Goal: Obtain resource: Download file/media

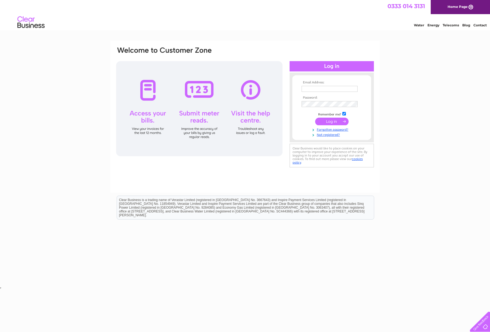
type input "[PERSON_NAME][EMAIL_ADDRESS][DOMAIN_NAME]"
click at [329, 121] on input "submit" at bounding box center [331, 122] width 33 height 8
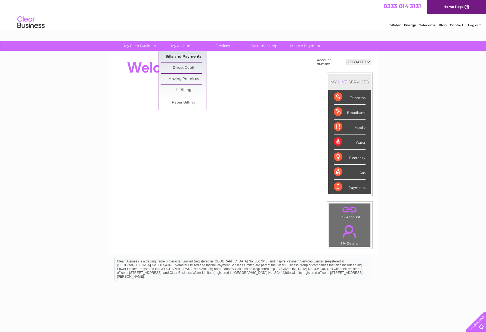
click at [189, 56] on link "Bills and Payments" at bounding box center [183, 56] width 45 height 11
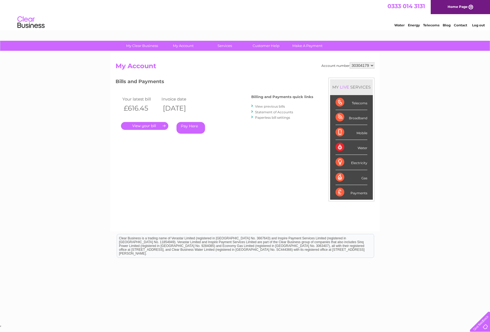
click at [280, 111] on link "Statement of Accounts" at bounding box center [274, 112] width 38 height 4
click at [279, 112] on link "Statement of Accounts" at bounding box center [274, 112] width 38 height 4
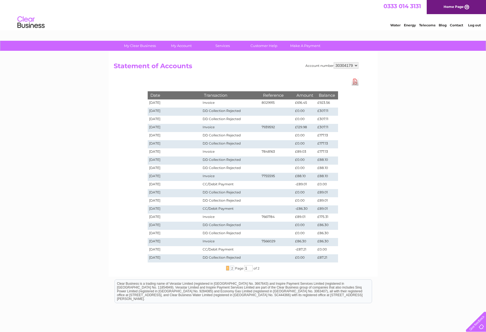
click at [355, 84] on link "Download Pdf" at bounding box center [355, 82] width 7 height 8
click at [415, 105] on div "My Clear Business Login Details My Details My Preferences Link Account My Accou…" at bounding box center [243, 205] width 486 height 329
click at [231, 270] on span "2" at bounding box center [232, 268] width 4 height 5
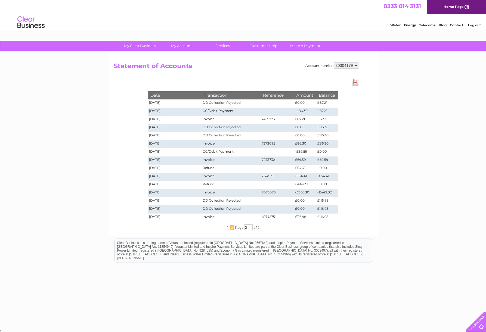
click at [474, 324] on div at bounding box center [475, 321] width 22 height 22
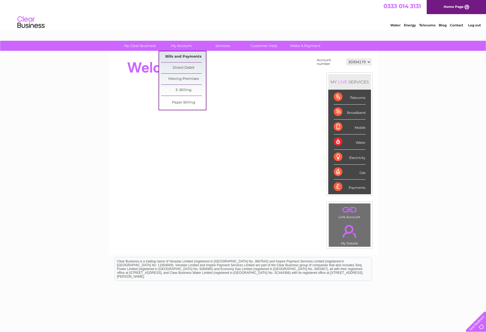
click at [187, 59] on link "Bills and Payments" at bounding box center [183, 56] width 45 height 11
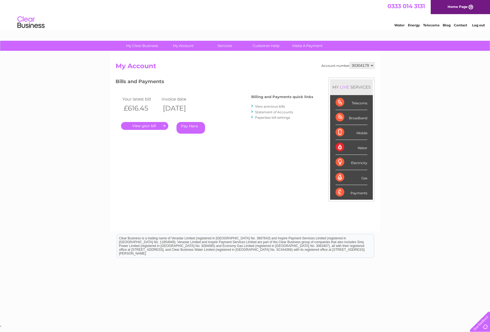
click at [270, 113] on link "Statement of Accounts" at bounding box center [274, 112] width 38 height 4
